Goal: Check status

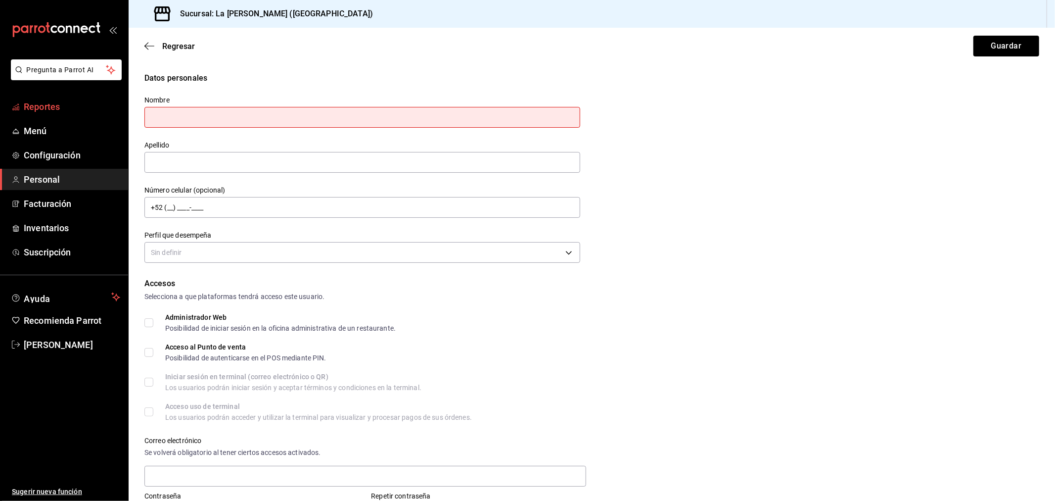
click at [22, 110] on link "Reportes" at bounding box center [64, 106] width 128 height 21
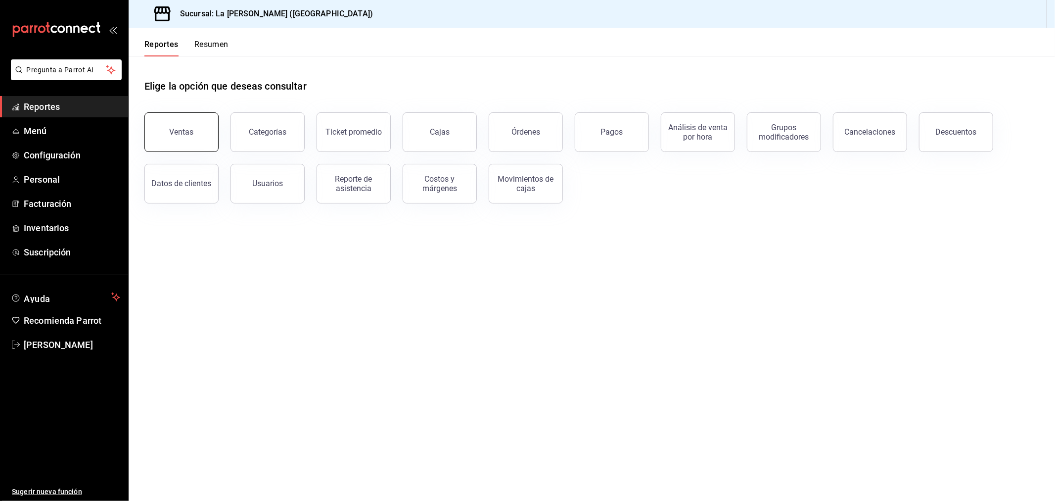
click at [181, 134] on div "Ventas" at bounding box center [182, 131] width 24 height 9
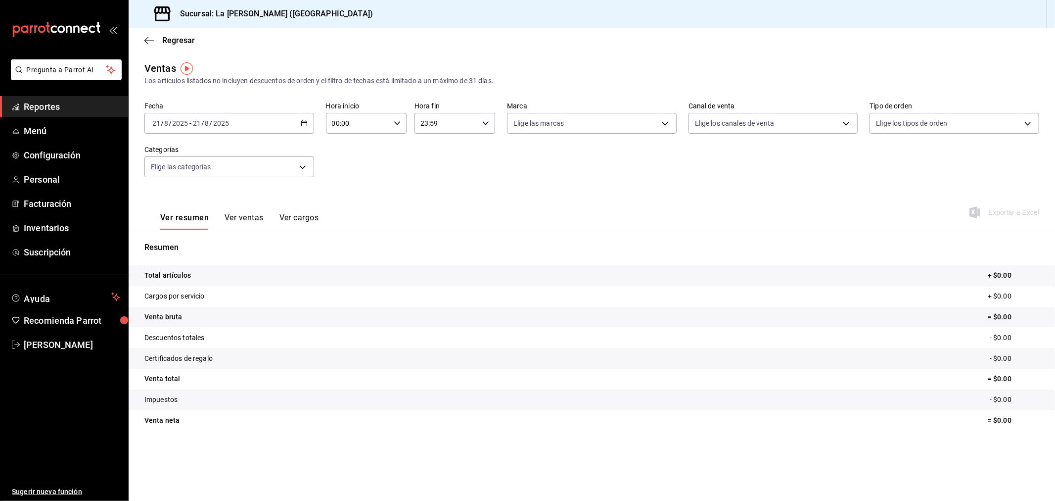
click at [351, 129] on input "00:00" at bounding box center [358, 123] width 64 height 20
click at [351, 214] on button "10" at bounding box center [346, 222] width 37 height 20
type input "10:00"
click at [465, 130] on div at bounding box center [527, 250] width 1055 height 501
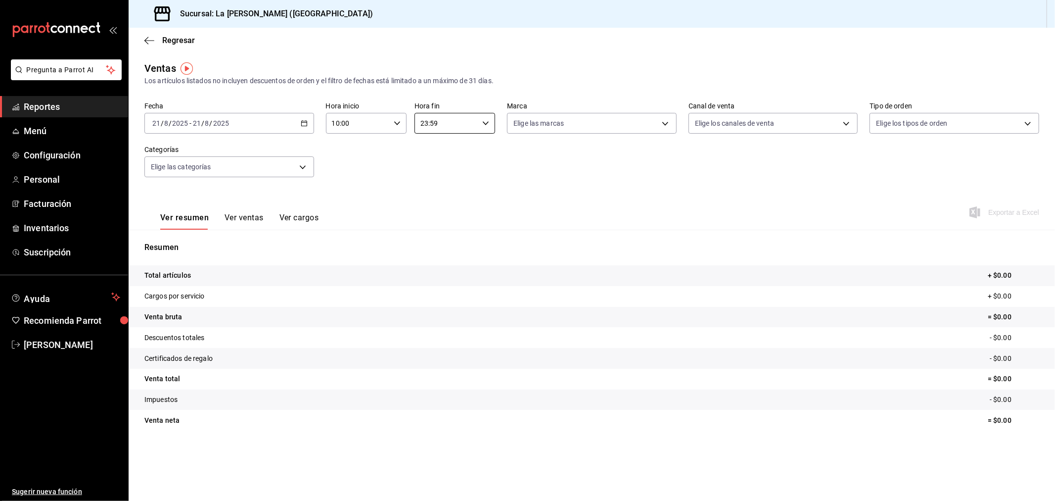
click at [463, 130] on input "23:59" at bounding box center [447, 123] width 64 height 20
click at [435, 195] on span "04" at bounding box center [434, 198] width 25 height 8
type input "04:59"
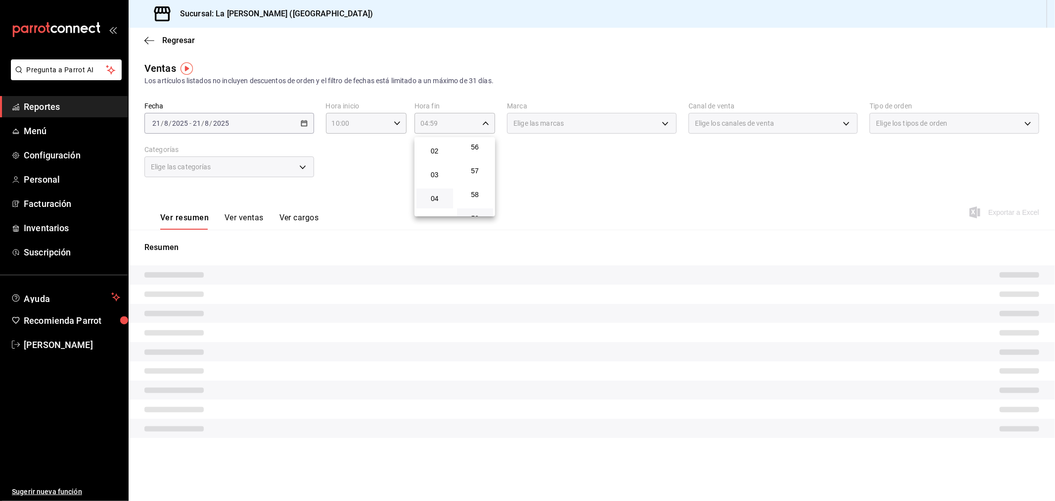
click at [374, 154] on div at bounding box center [527, 250] width 1055 height 501
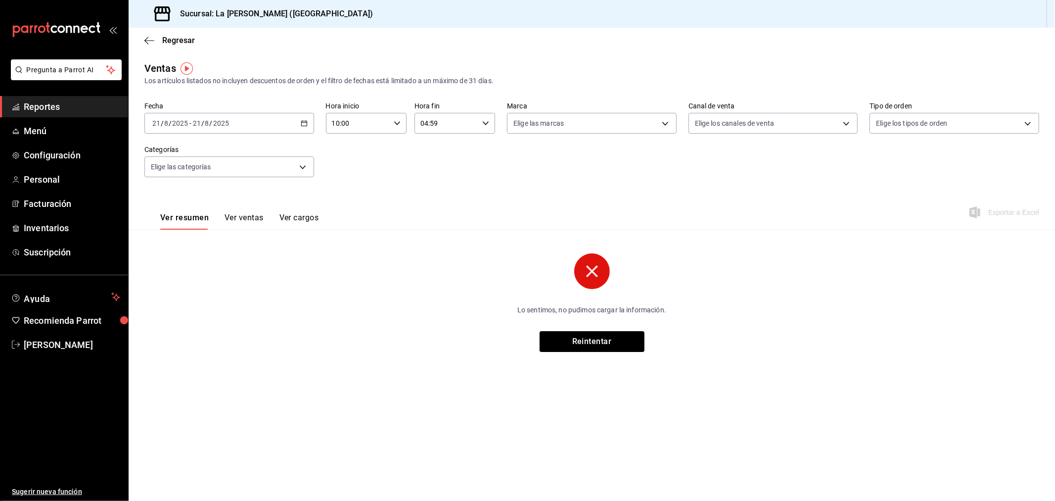
click at [299, 124] on div "[DATE] [DATE] - [DATE] [DATE]" at bounding box center [229, 123] width 170 height 21
click at [209, 251] on li "Rango de fechas" at bounding box center [191, 242] width 93 height 22
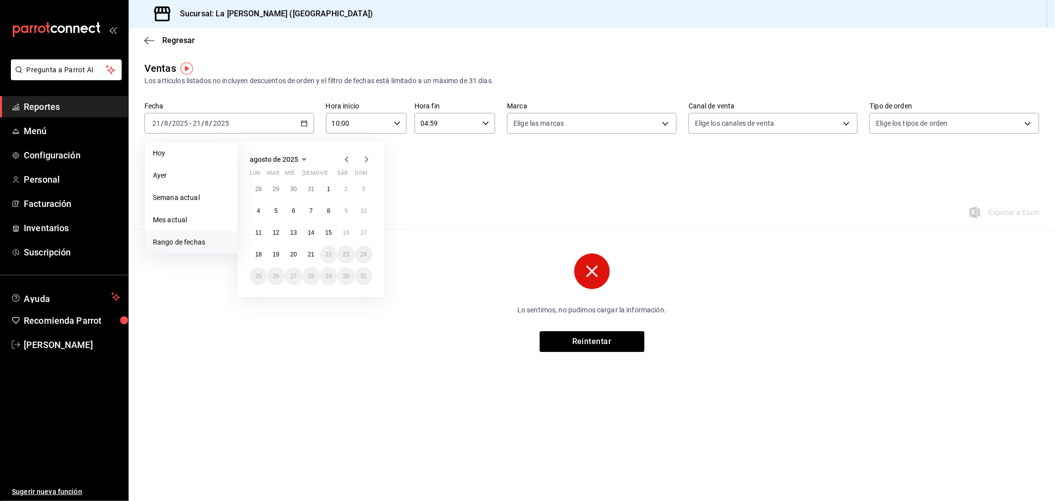
click at [296, 254] on abbr "20" at bounding box center [293, 254] width 6 height 7
click at [309, 253] on abbr "21" at bounding box center [311, 254] width 6 height 7
